Goal: Information Seeking & Learning: Learn about a topic

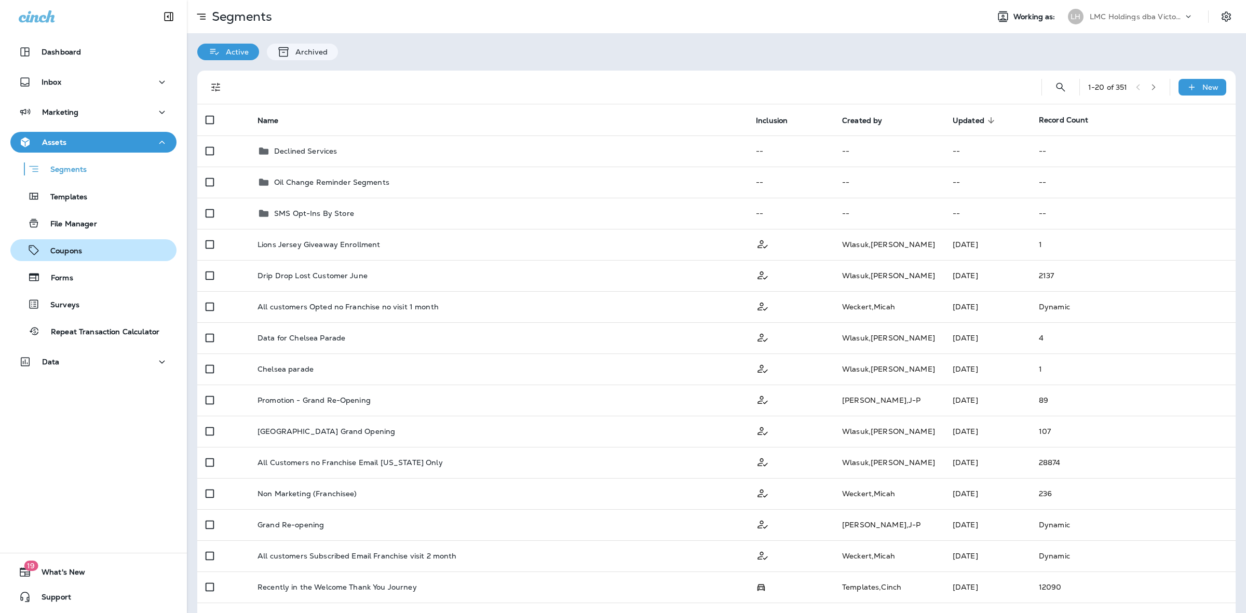
click at [118, 250] on div "Coupons" at bounding box center [94, 250] width 158 height 16
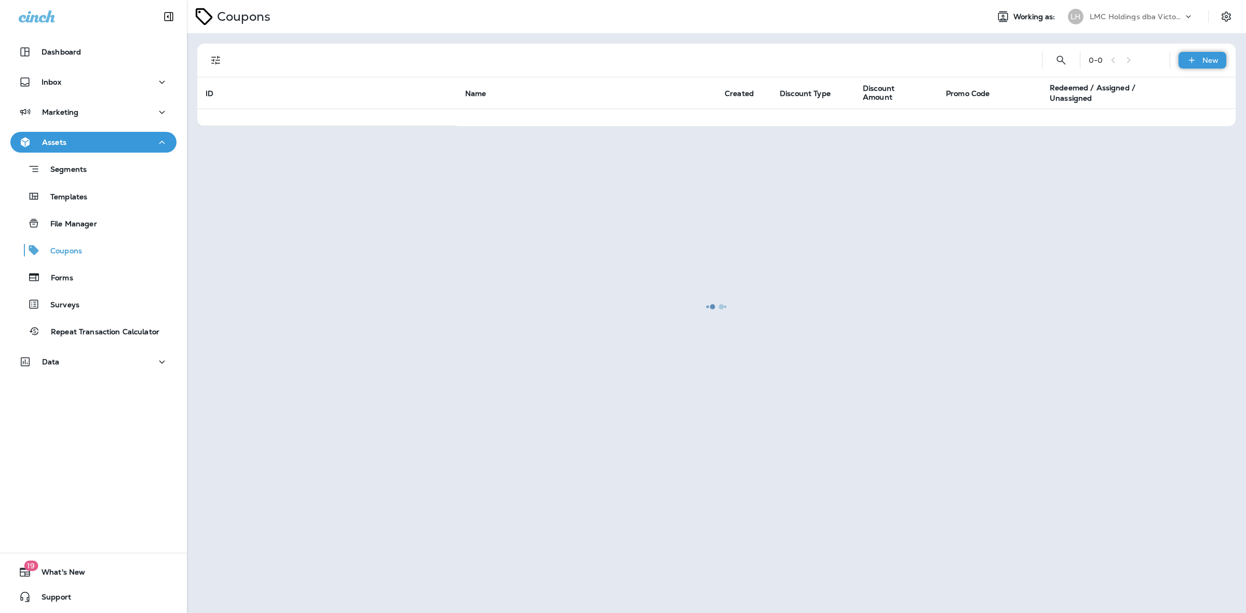
click at [1211, 64] on p "New" at bounding box center [1210, 60] width 16 height 8
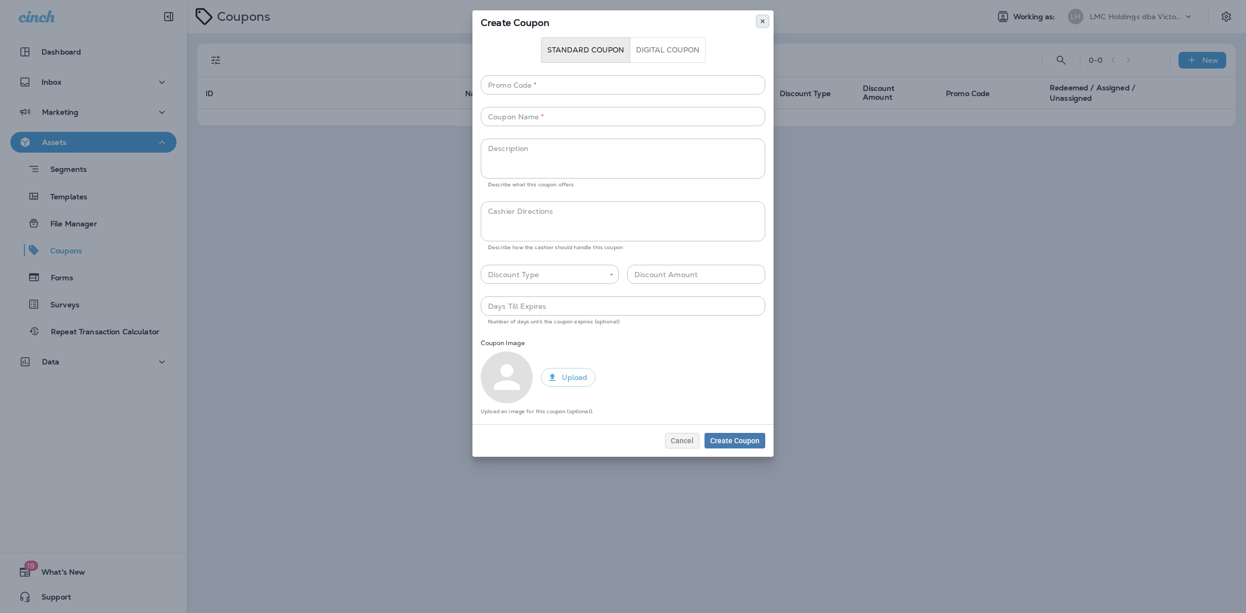
click at [766, 24] on button at bounding box center [762, 21] width 11 height 11
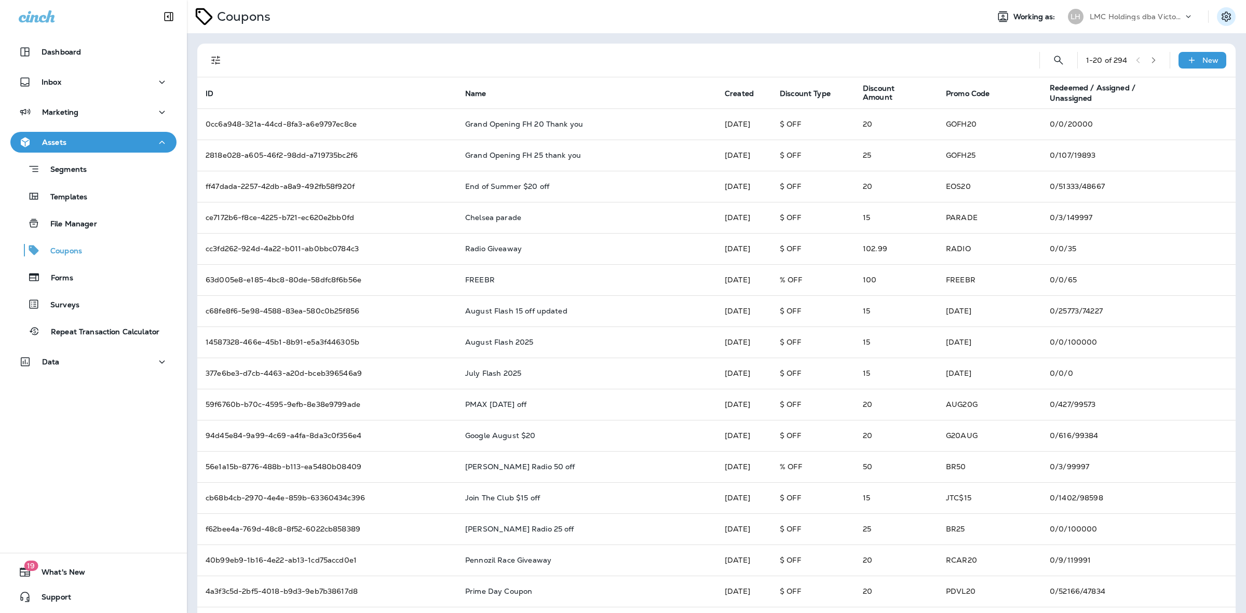
click at [1217, 14] on button "Settings" at bounding box center [1226, 16] width 19 height 19
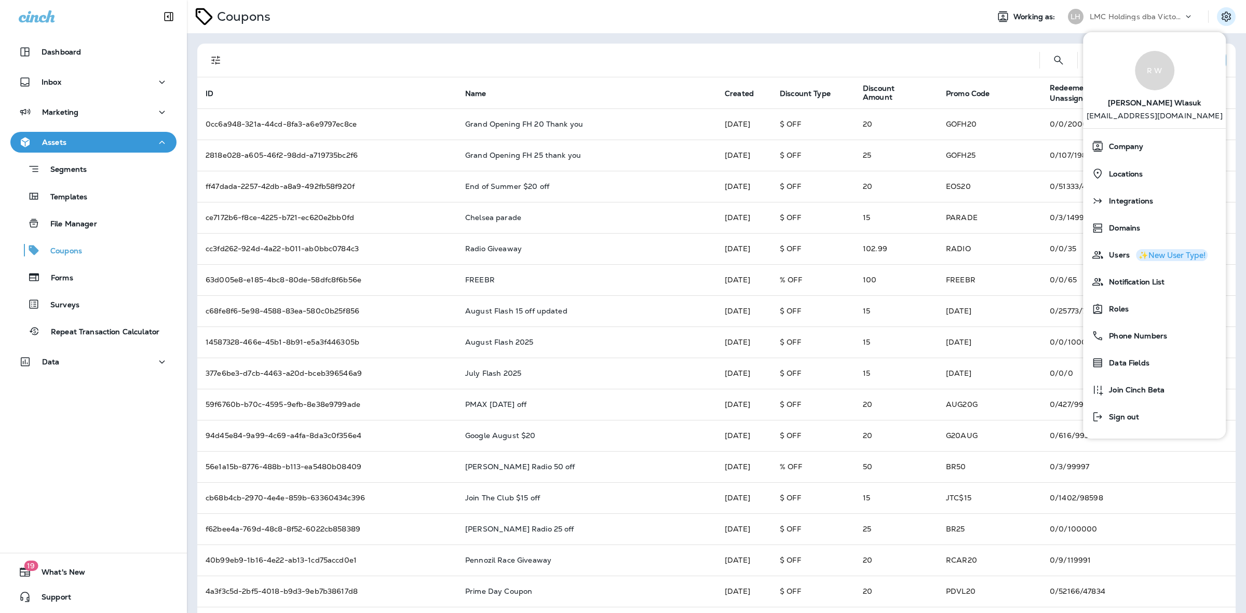
click at [1141, 10] on div "LMC Holdings dba Victory Lane Quick Oil Change" at bounding box center [1136, 17] width 93 height 16
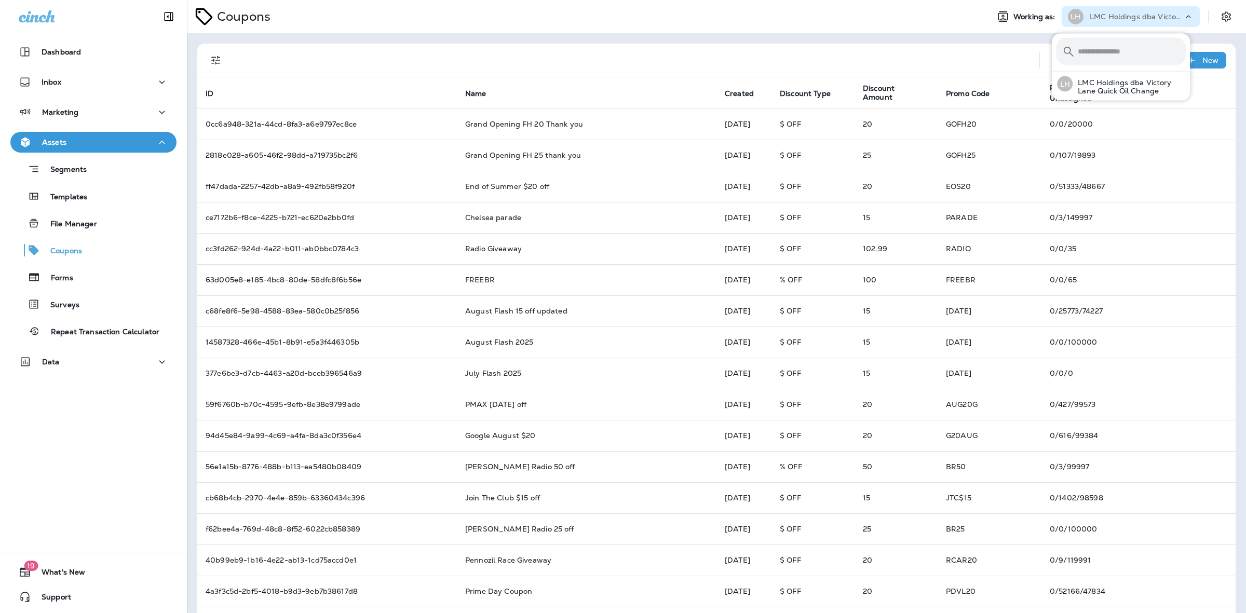
click at [1141, 11] on div "LMC Holdings dba Victory Lane Quick Oil Change" at bounding box center [1136, 17] width 93 height 16
click at [1220, 15] on icon "Settings" at bounding box center [1226, 16] width 12 height 12
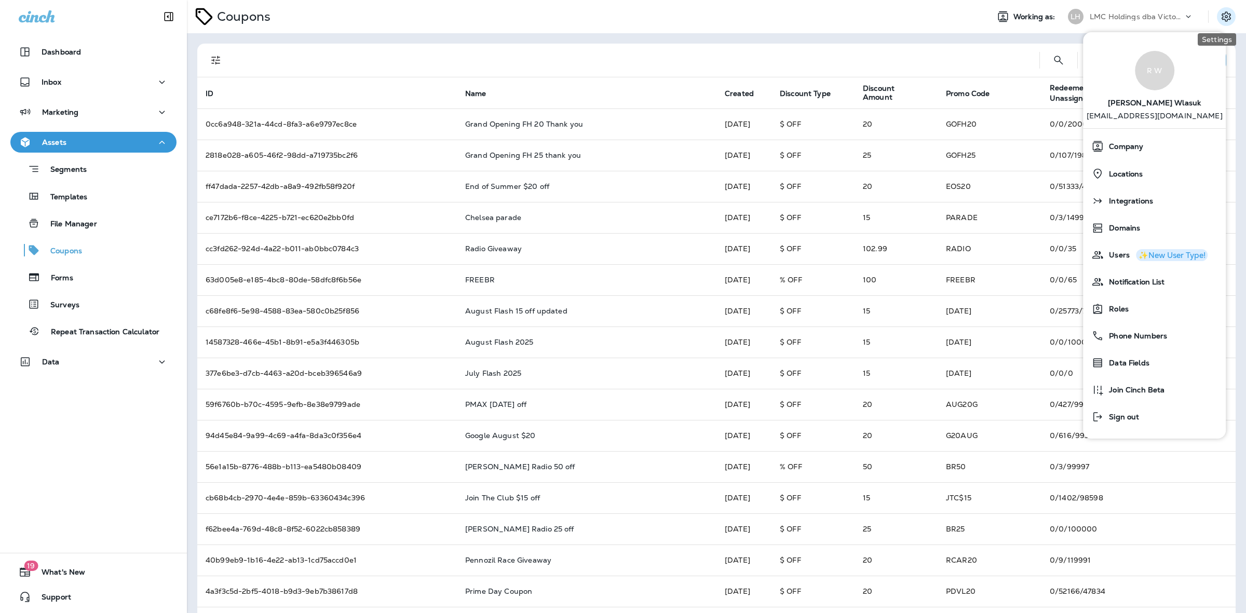
click at [1220, 15] on icon "Settings" at bounding box center [1226, 16] width 12 height 12
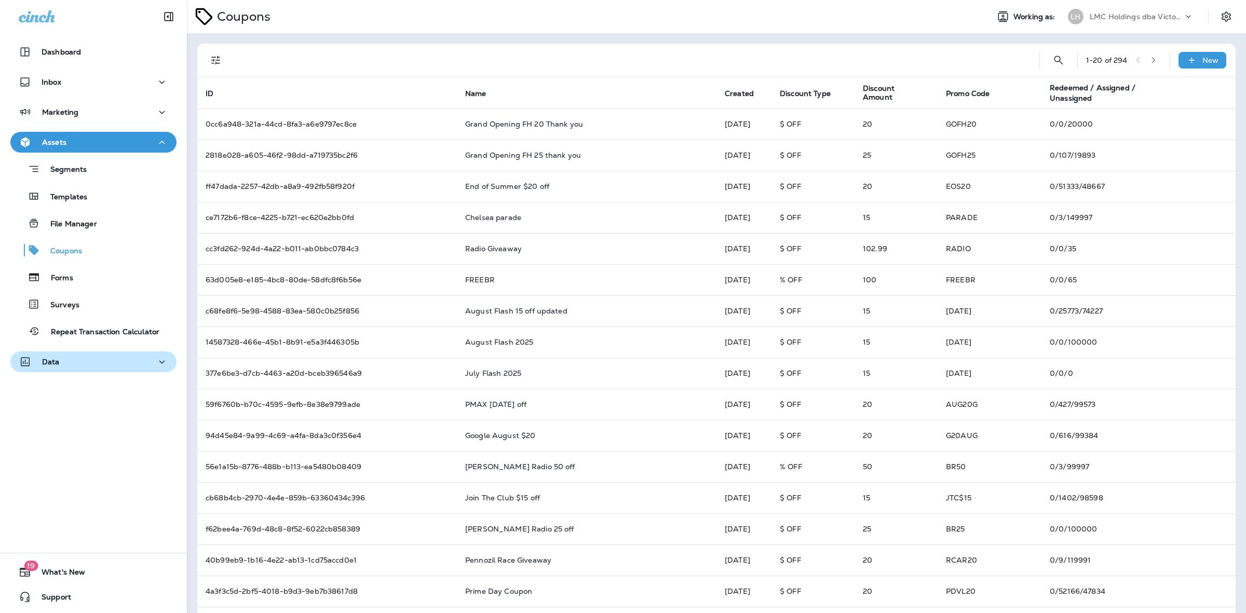
click at [114, 362] on div "Data" at bounding box center [93, 362] width 149 height 13
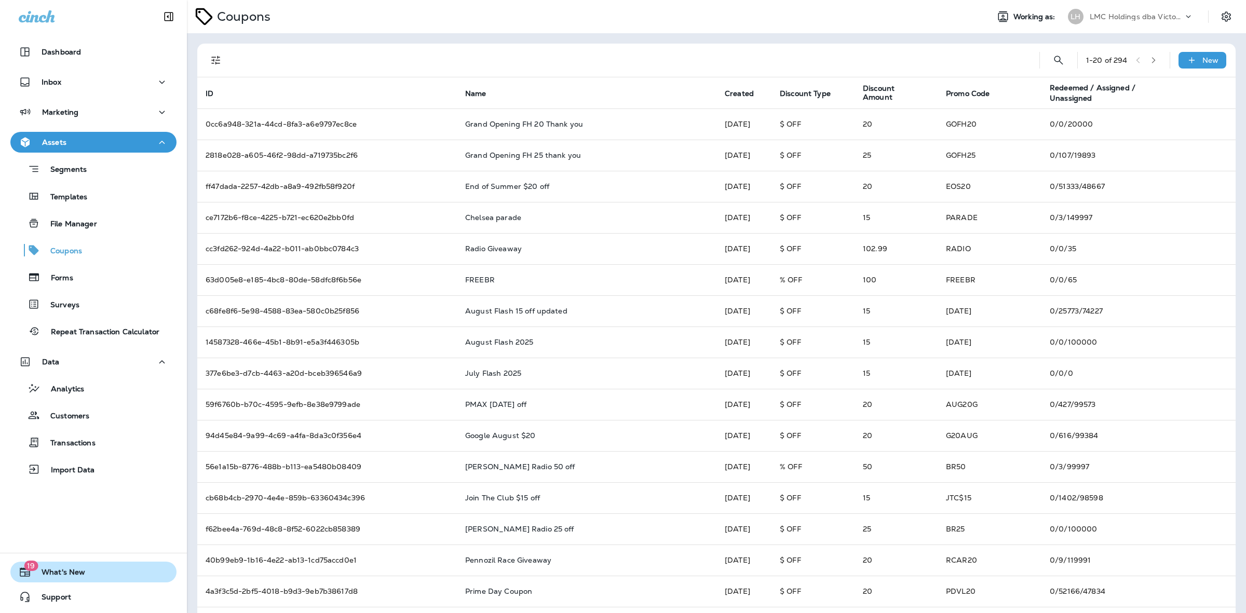
click at [79, 566] on button "19 What's New" at bounding box center [93, 572] width 166 height 21
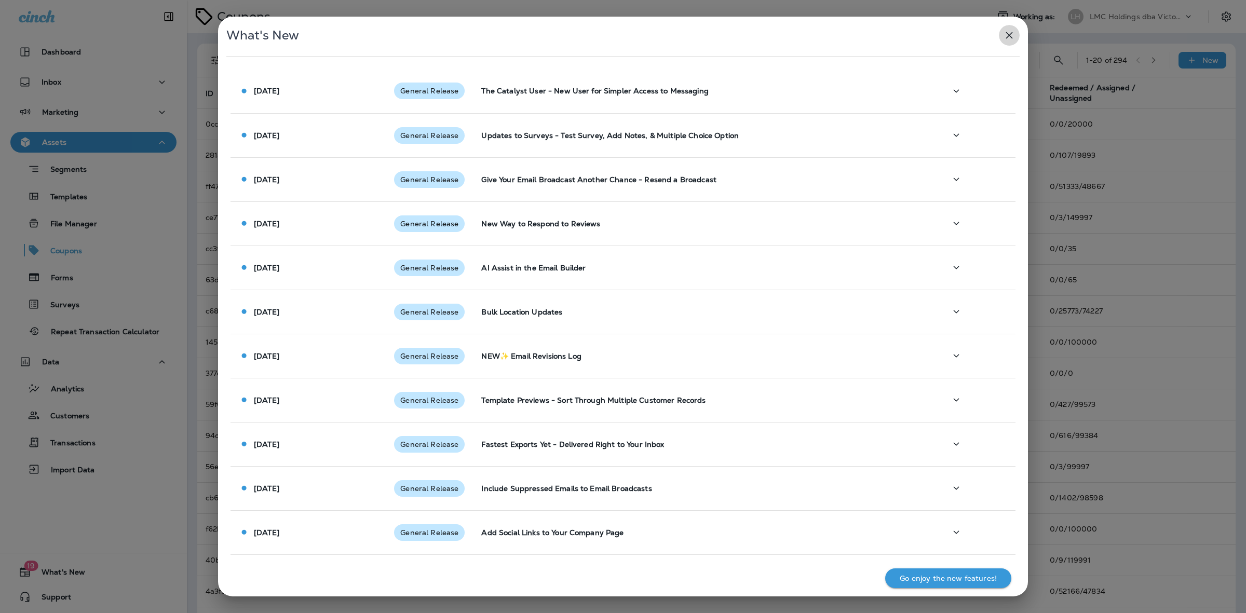
click at [1013, 40] on icon "button" at bounding box center [1009, 35] width 12 height 12
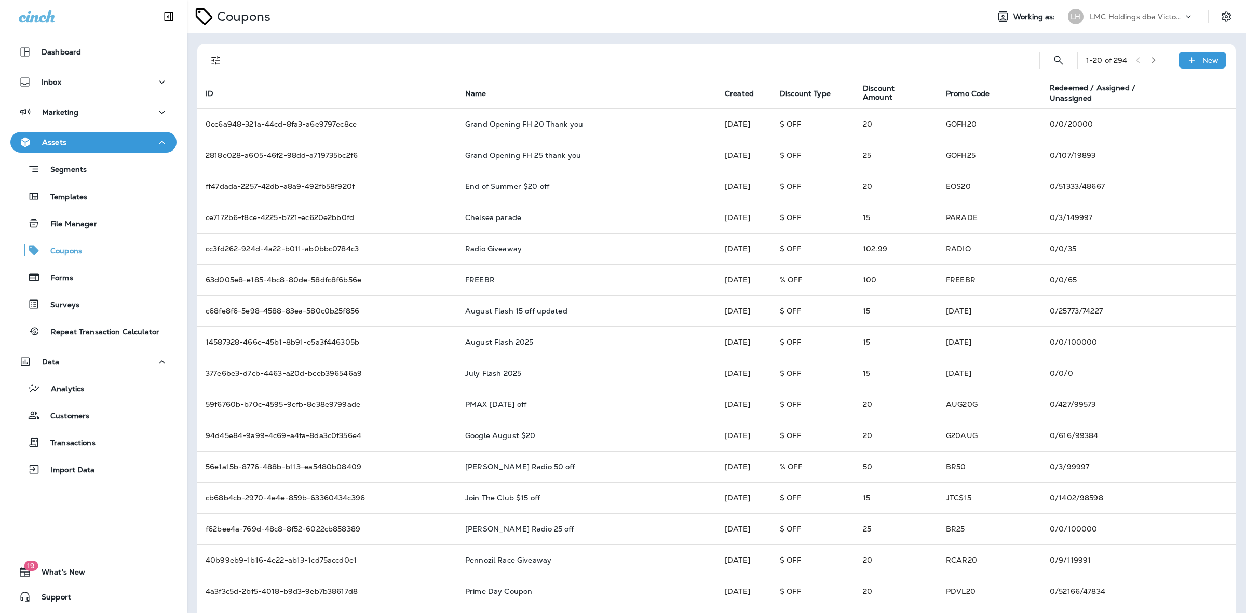
click at [1172, 19] on p "LMC Holdings dba Victory Lane Quick Oil Change" at bounding box center [1136, 16] width 93 height 8
click at [1220, 16] on icon "Settings" at bounding box center [1226, 16] width 12 height 12
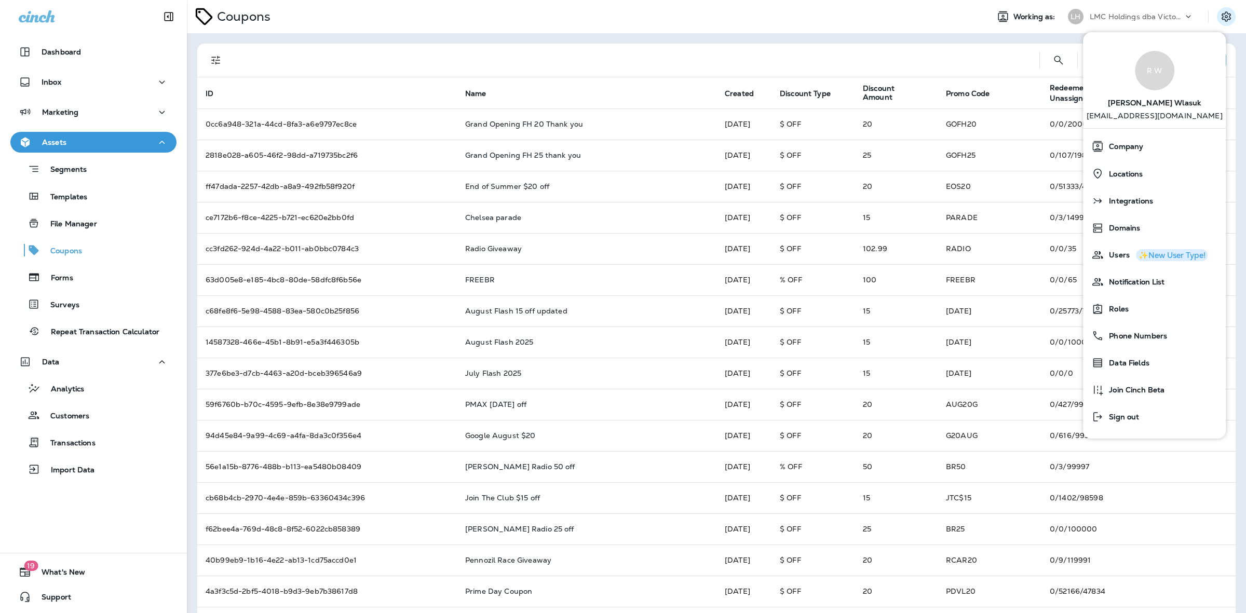
click at [621, 44] on div at bounding box center [633, 60] width 796 height 33
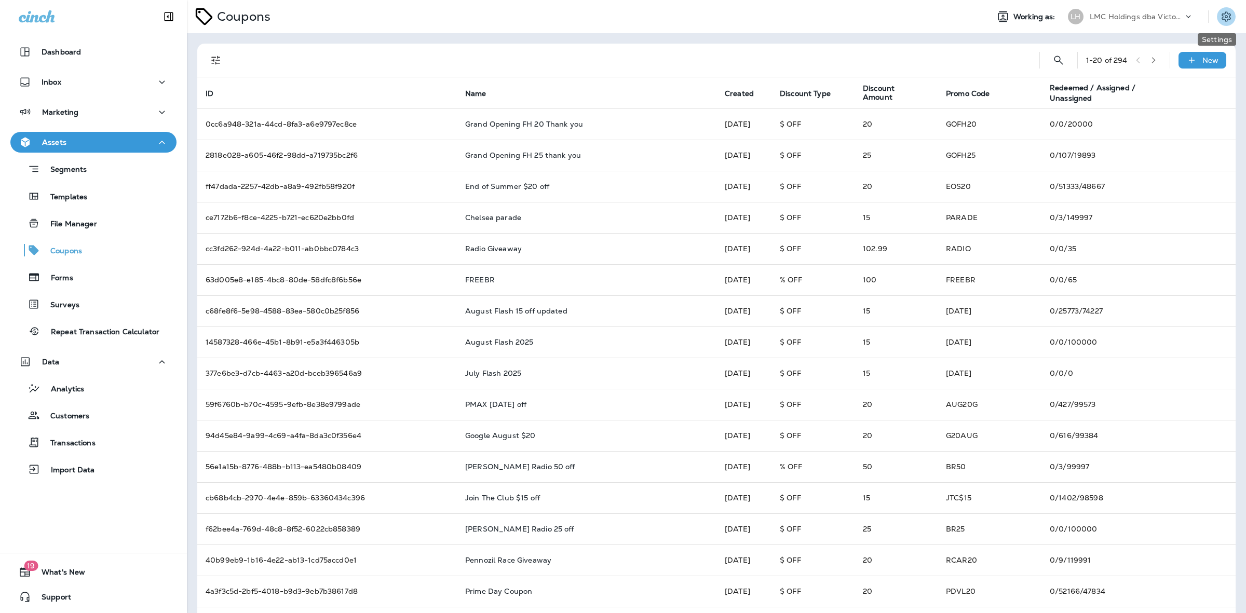
click at [1220, 21] on icon "Settings" at bounding box center [1226, 16] width 12 height 12
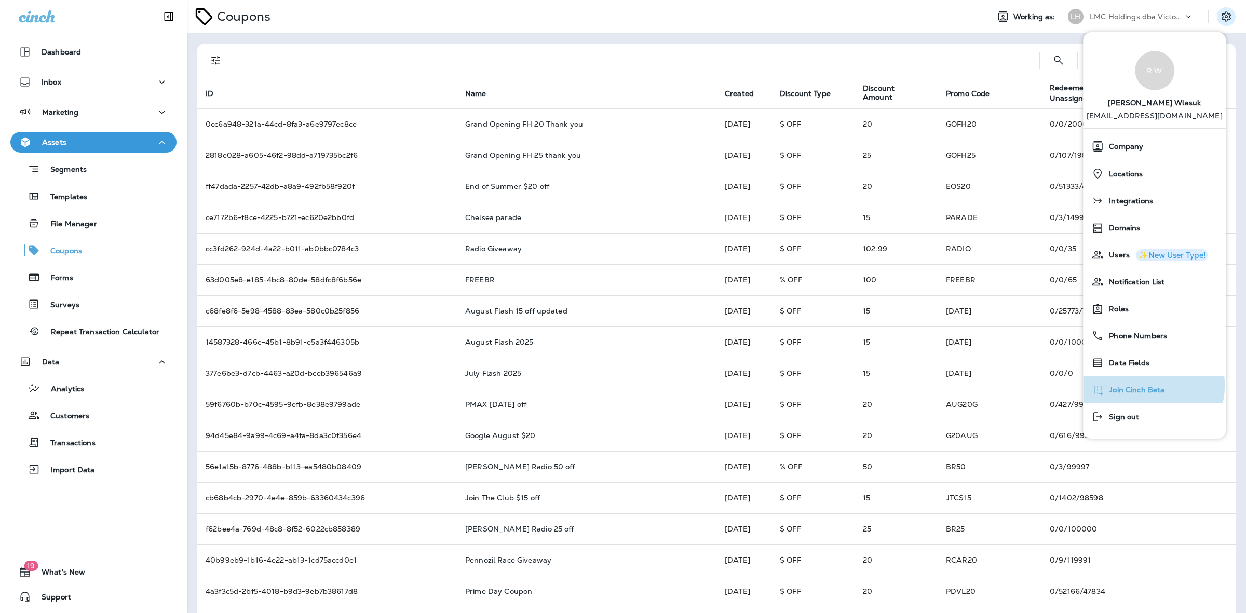
click at [1152, 386] on span "Join Cinch Beta" at bounding box center [1134, 390] width 61 height 9
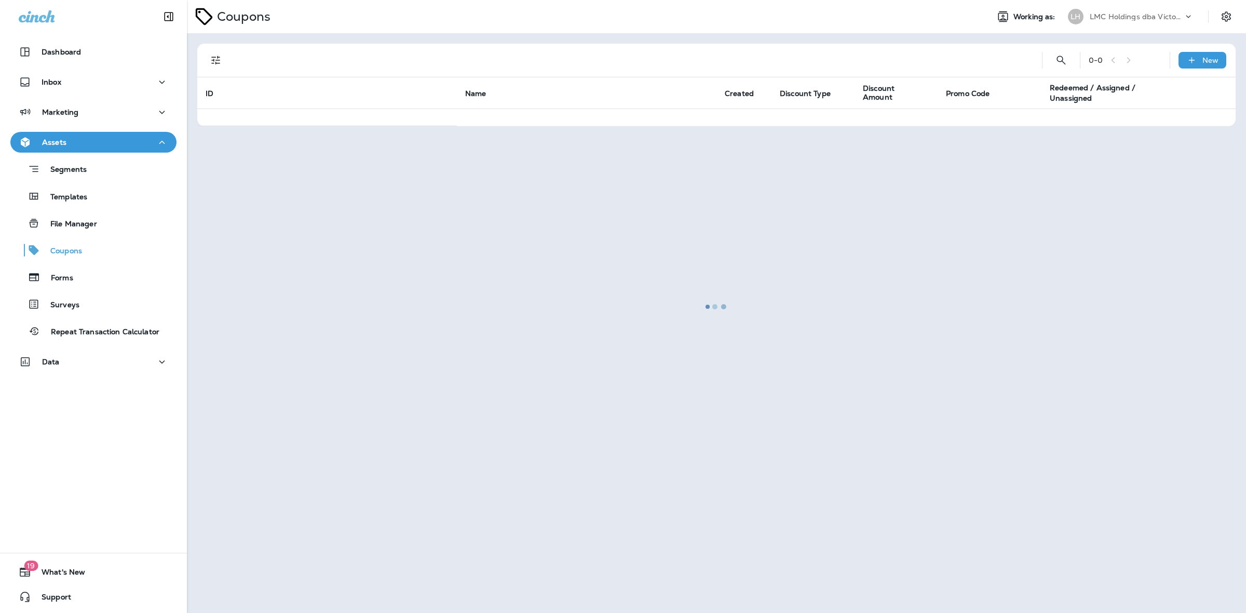
click at [1224, 19] on div at bounding box center [716, 306] width 1057 height 611
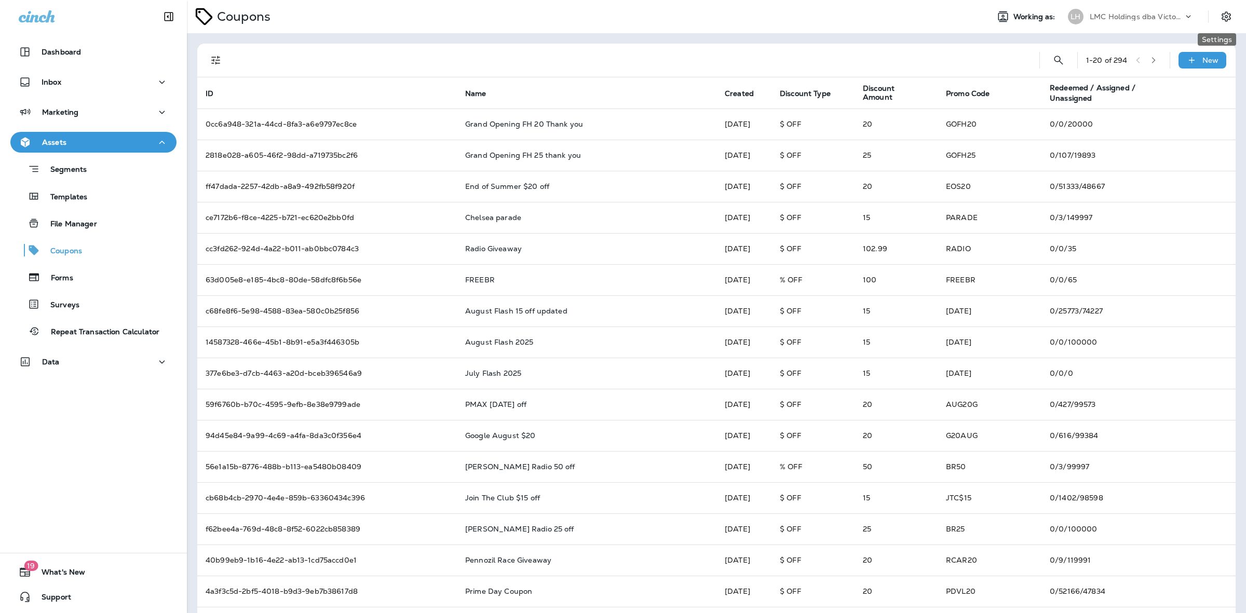
click at [1224, 19] on button "Settings" at bounding box center [1226, 16] width 19 height 19
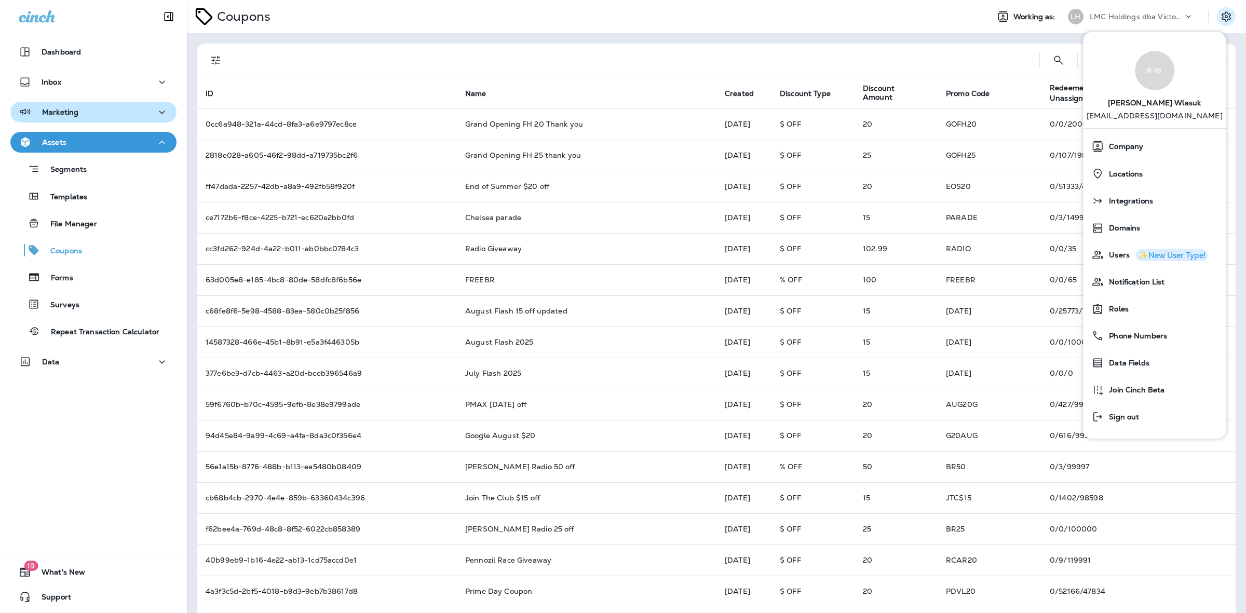
drag, startPoint x: 123, startPoint y: 106, endPoint x: 123, endPoint y: 114, distance: 7.8
click at [123, 110] on div "Marketing" at bounding box center [93, 112] width 149 height 13
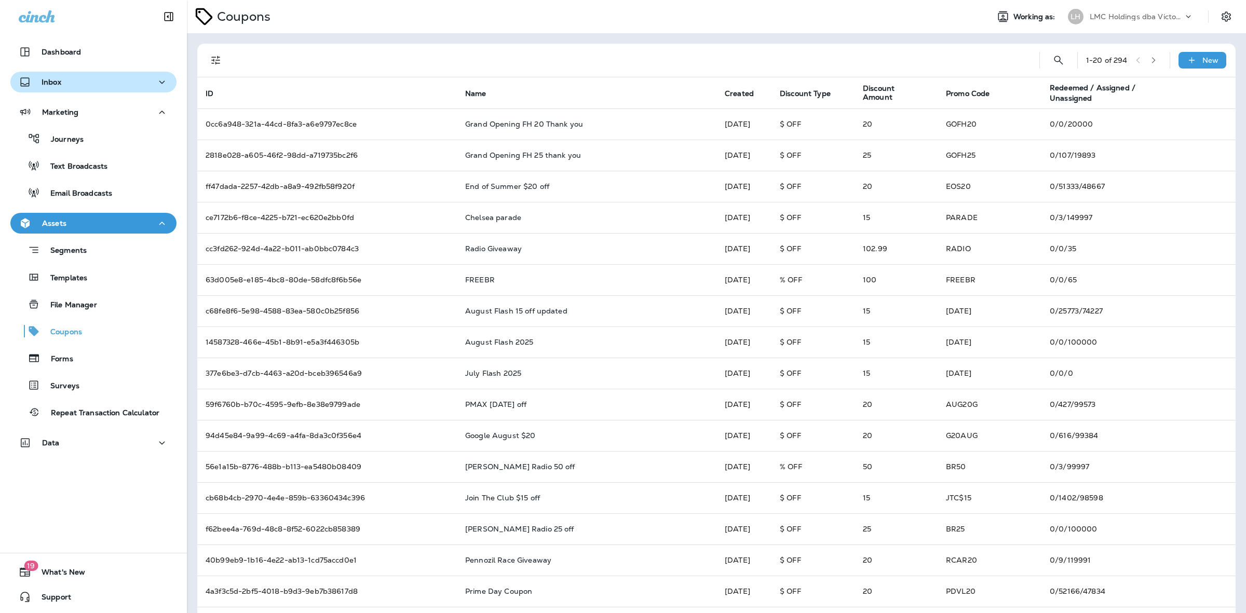
click at [117, 83] on div "Inbox" at bounding box center [93, 82] width 149 height 13
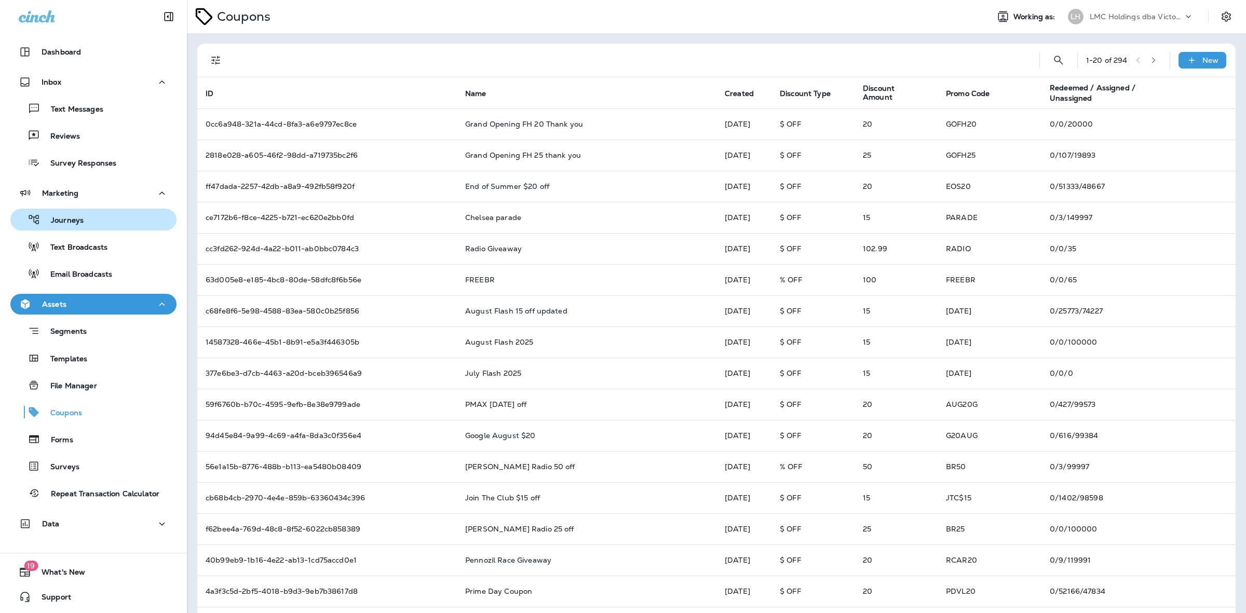
click at [117, 216] on div "Journeys" at bounding box center [94, 220] width 158 height 16
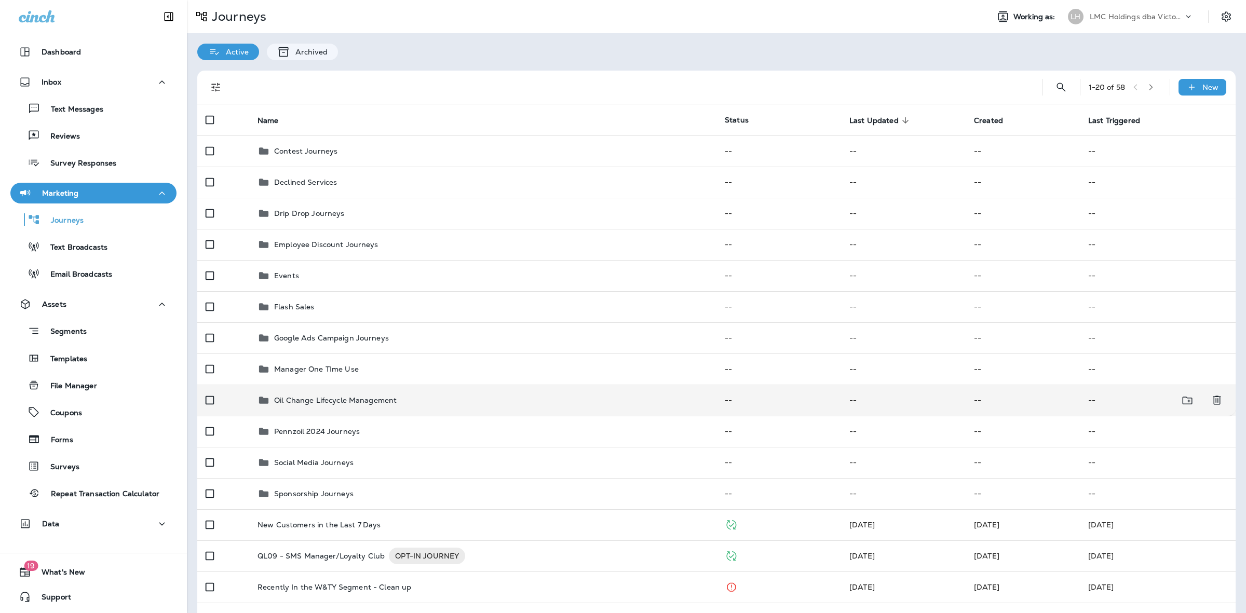
click at [427, 400] on div "Oil Change Lifecycle Management" at bounding box center [482, 400] width 451 height 12
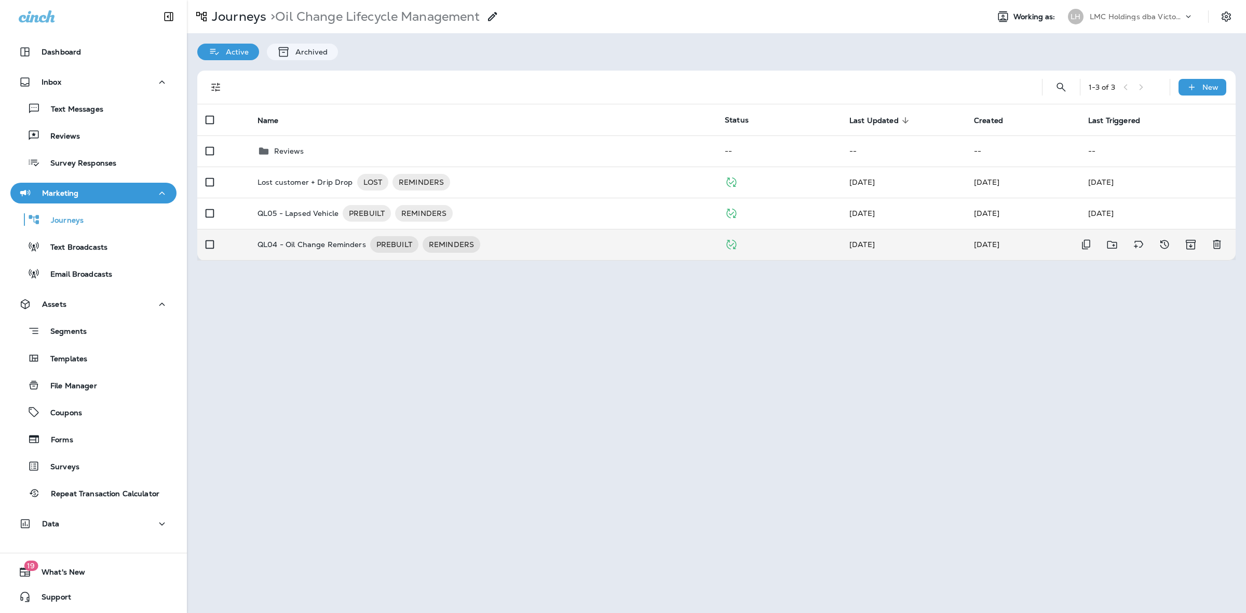
click at [564, 244] on div "QL04 - Oil Change Reminders PREBUILT REMINDERS" at bounding box center [482, 244] width 451 height 17
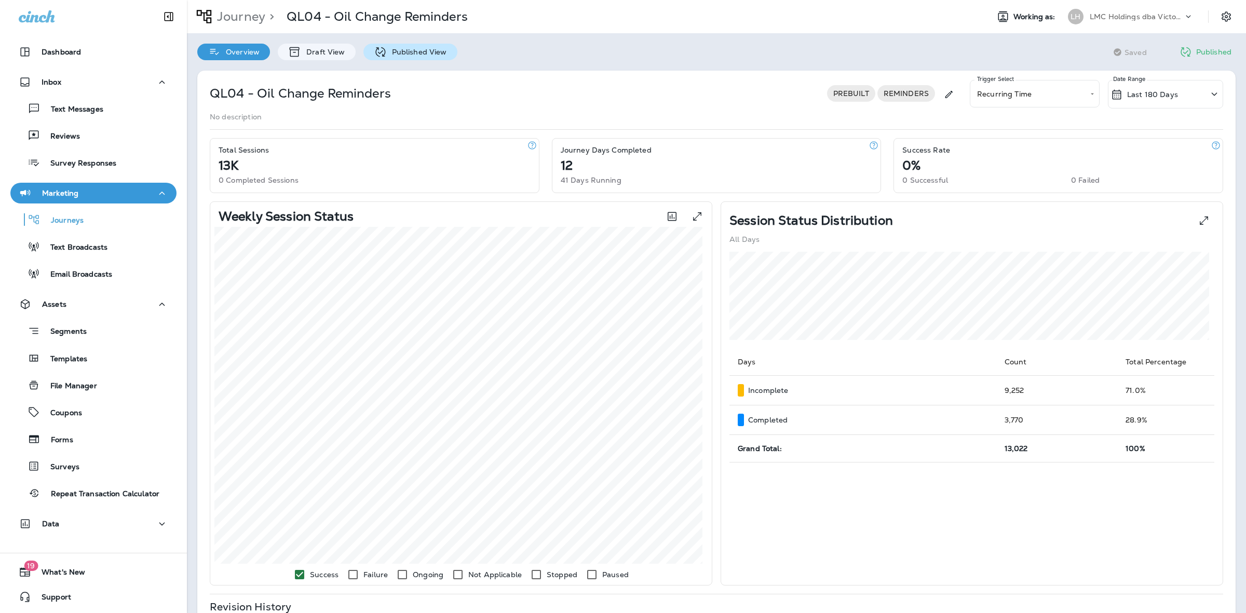
click at [409, 56] on p "Published View" at bounding box center [417, 52] width 60 height 8
